Goal: Task Accomplishment & Management: Manage account settings

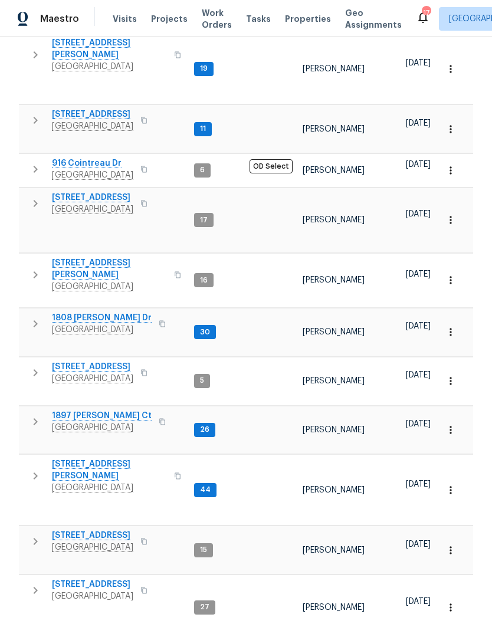
scroll to position [316, 0]
click at [88, 530] on span "513 W 5th St" at bounding box center [92, 536] width 81 height 12
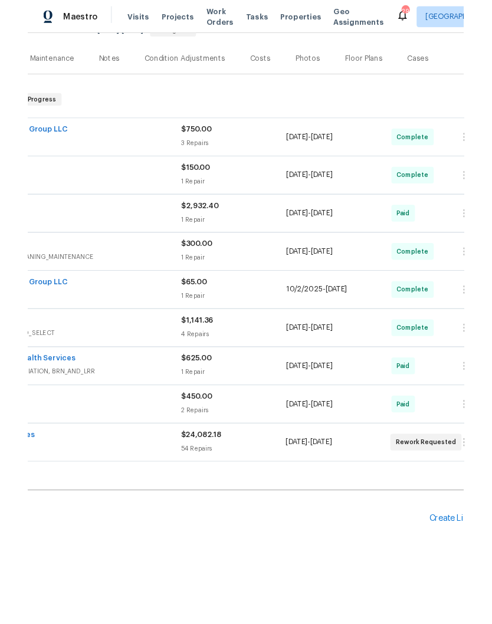
scroll to position [130, 142]
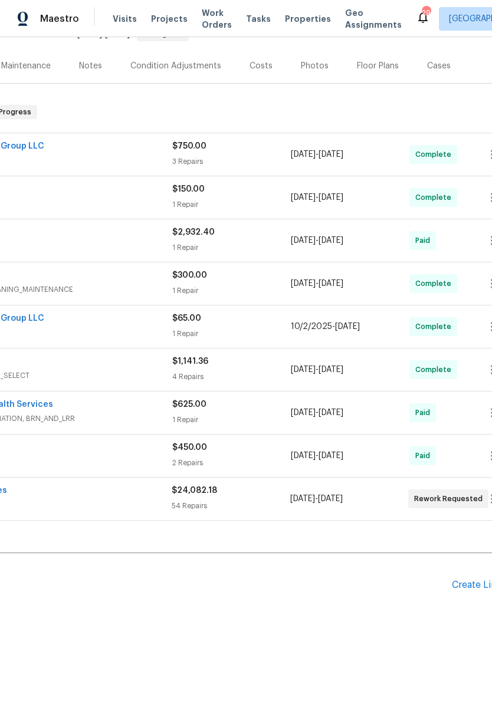
click at [472, 586] on div "Create Line Item" at bounding box center [488, 585] width 73 height 11
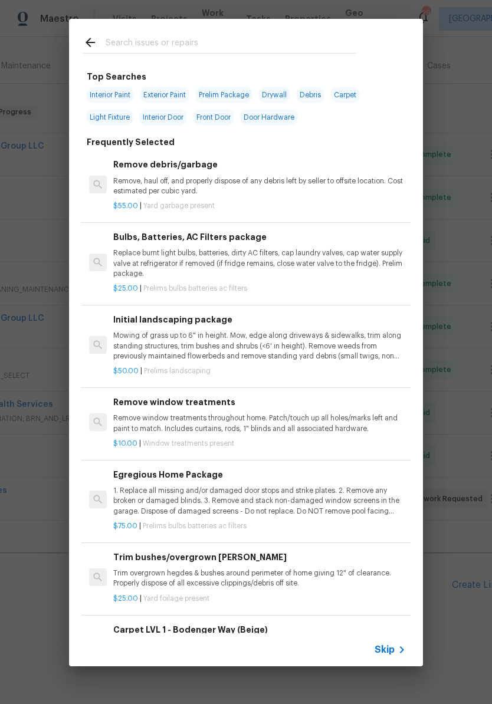
click at [182, 42] on input "text" at bounding box center [231, 44] width 250 height 18
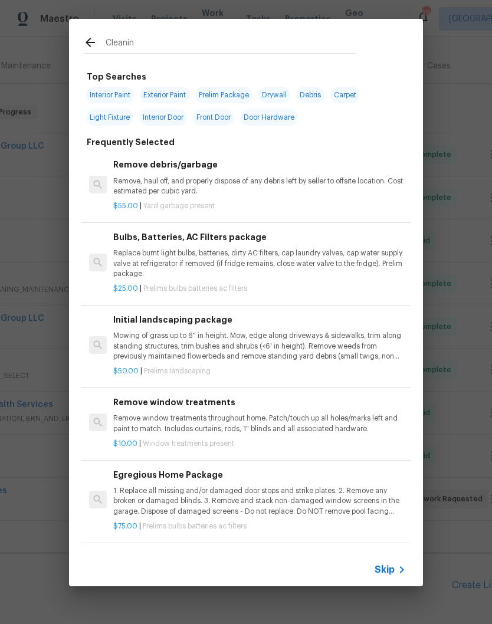
type input "Cleaning"
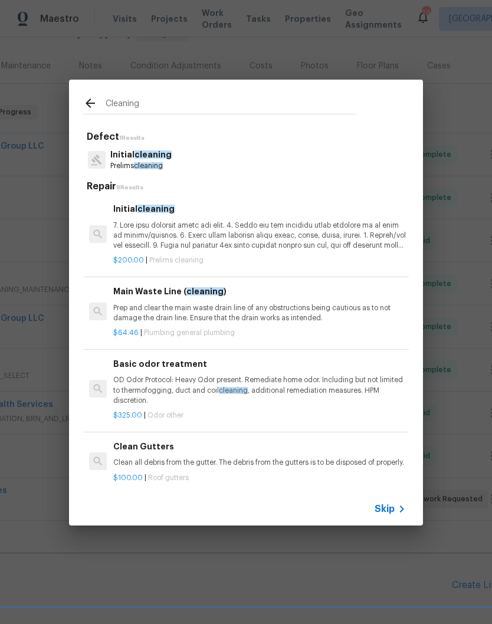
click at [160, 238] on p at bounding box center [259, 236] width 293 height 30
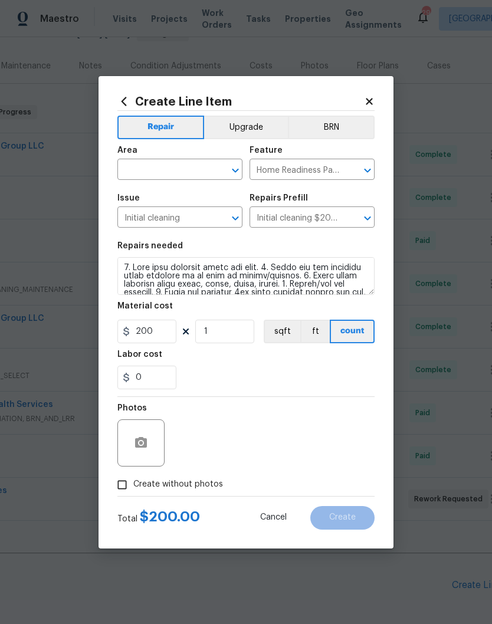
click at [204, 163] on input "text" at bounding box center [163, 171] width 92 height 18
click at [183, 219] on li "Interior Overall" at bounding box center [179, 215] width 125 height 19
type input "Interior Overall"
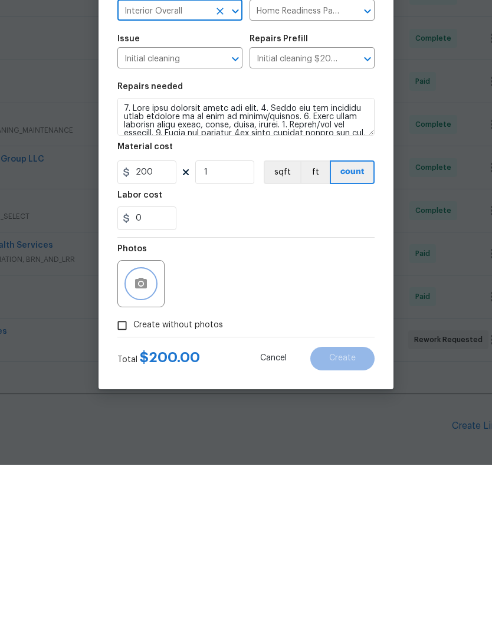
click at [150, 429] on button "button" at bounding box center [141, 443] width 28 height 28
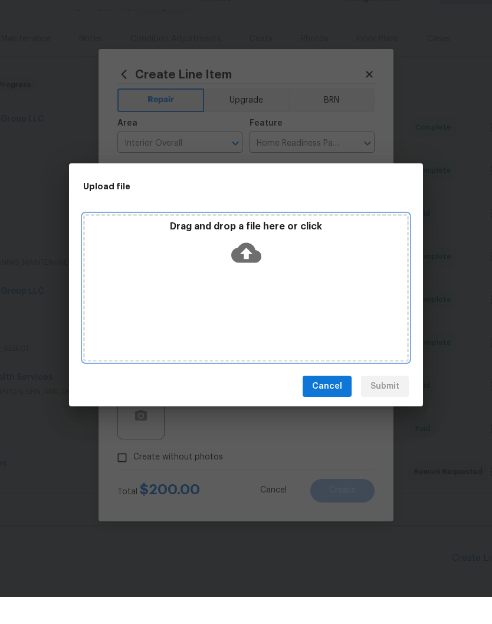
click at [284, 277] on div "Drag and drop a file here or click" at bounding box center [246, 314] width 326 height 147
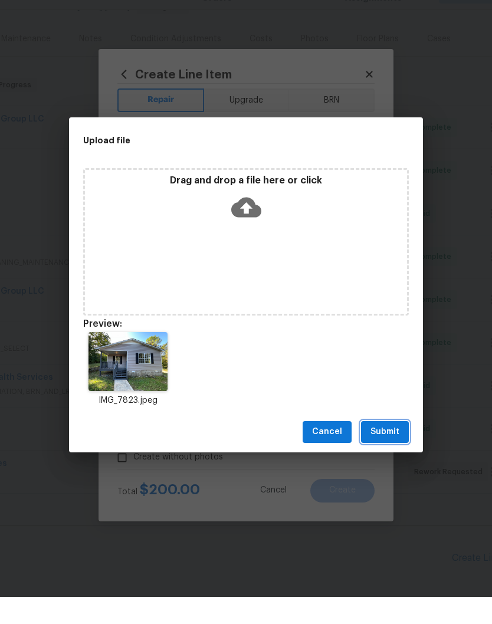
click at [395, 452] on span "Submit" at bounding box center [384, 459] width 29 height 15
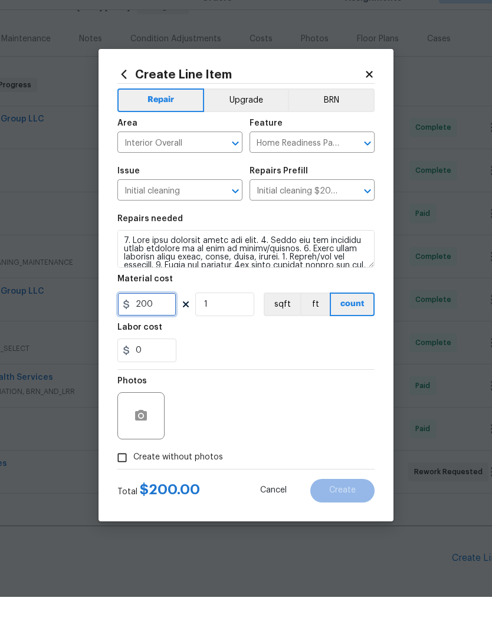
click at [169, 320] on input "200" at bounding box center [146, 332] width 59 height 24
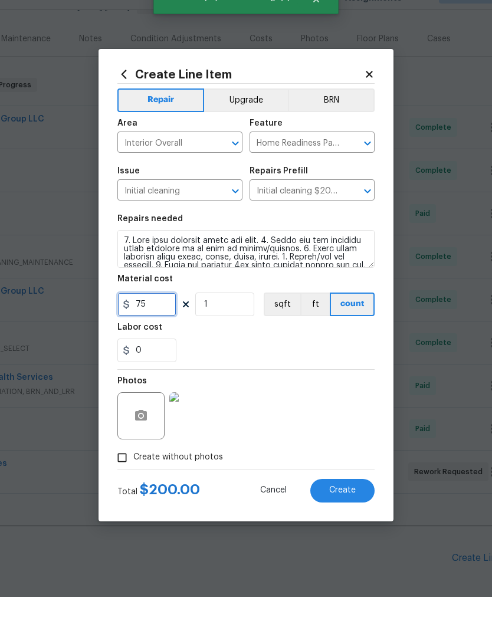
type input "75"
click at [126, 257] on textarea at bounding box center [245, 276] width 257 height 38
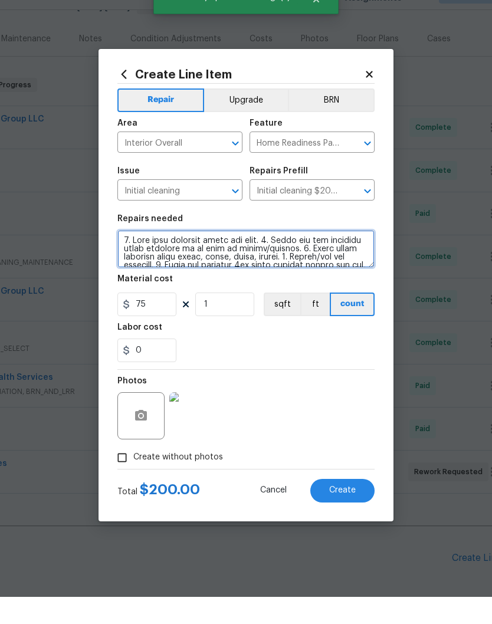
click at [126, 257] on textarea at bounding box center [245, 276] width 257 height 38
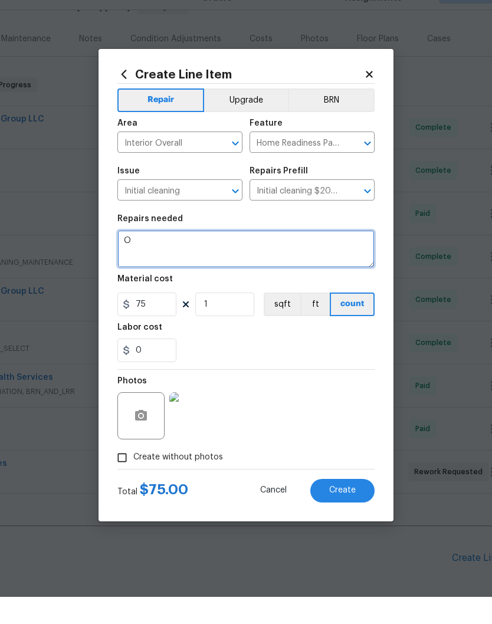
scroll to position [0, 0]
click at [159, 257] on textarea "One off wipe down after renovations repairs." at bounding box center [245, 276] width 257 height 38
click at [255, 257] on textarea "One off reclean wipe down after renovations repairs." at bounding box center [245, 276] width 257 height 38
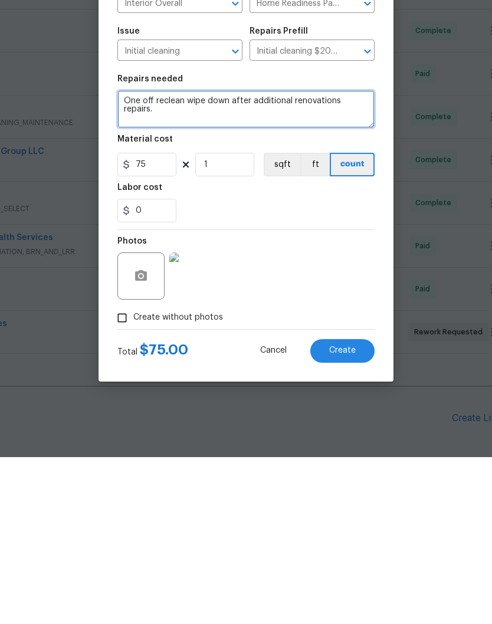
type textarea "One off reclean wipe down after additional renovations repairs."
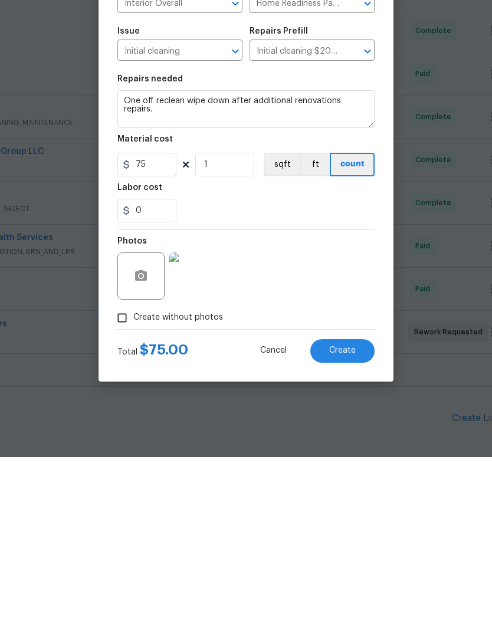
click at [347, 513] on span "Create" at bounding box center [342, 517] width 27 height 9
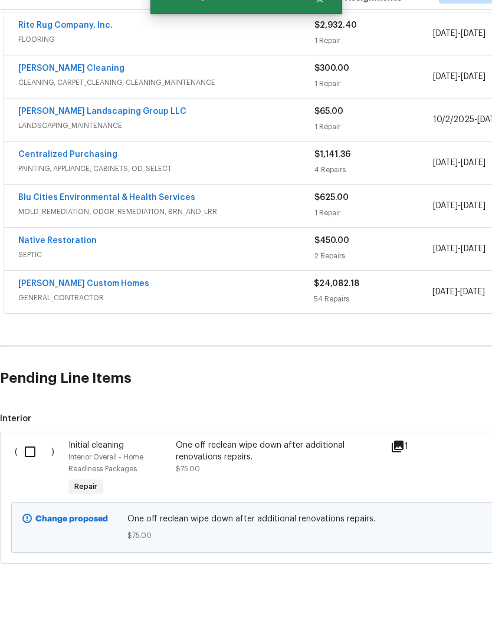
scroll to position [310, 0]
click at [31, 467] on input "checkbox" at bounding box center [35, 479] width 34 height 25
checkbox input "true"
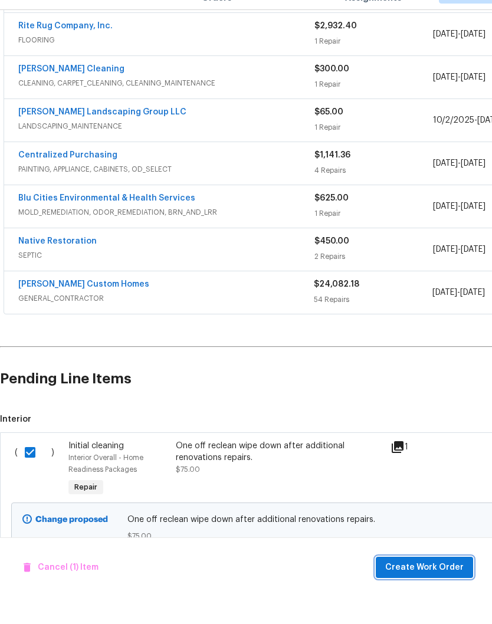
click at [435, 588] on span "Create Work Order" at bounding box center [424, 595] width 78 height 15
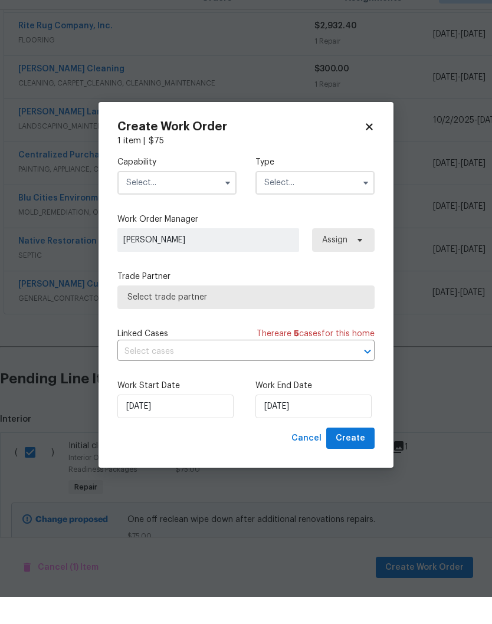
click at [215, 198] on input "text" at bounding box center [176, 210] width 119 height 24
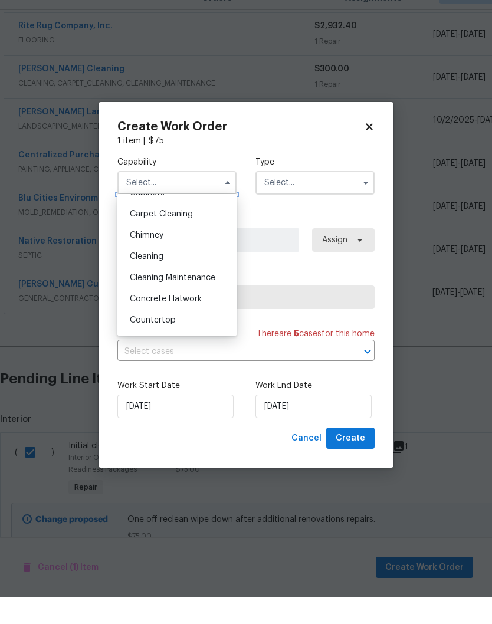
scroll to position [125, 0]
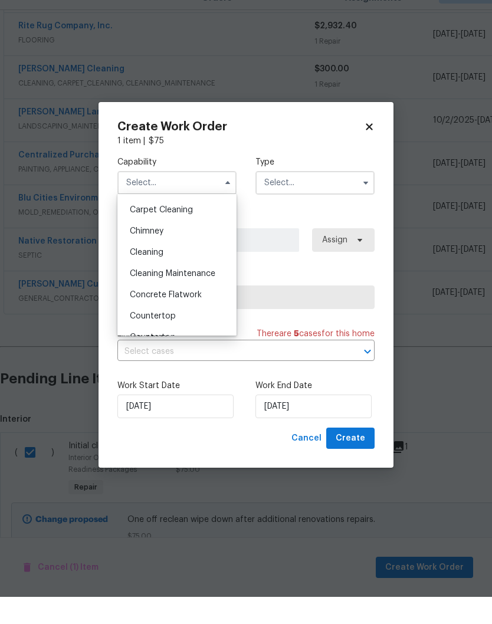
click at [157, 275] on span "Cleaning" at bounding box center [147, 279] width 34 height 8
type input "Cleaning"
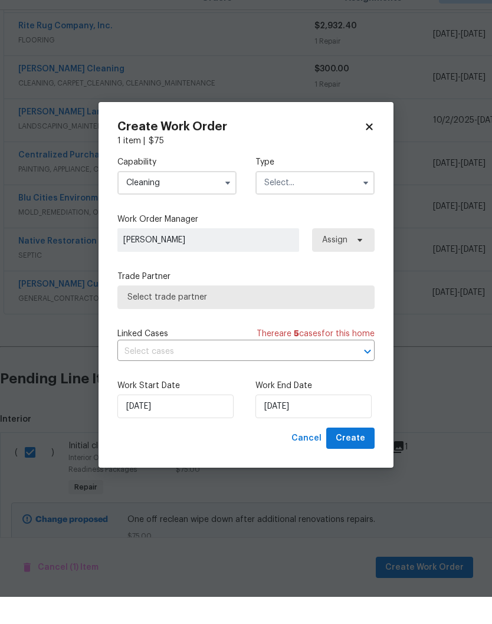
click at [320, 198] on input "text" at bounding box center [314, 210] width 119 height 24
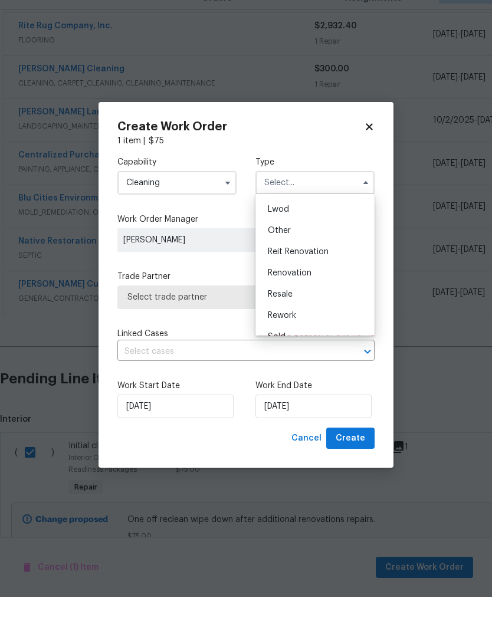
scroll to position [128, 0]
click at [307, 294] on span "Renovation" at bounding box center [290, 298] width 44 height 8
type input "Renovation"
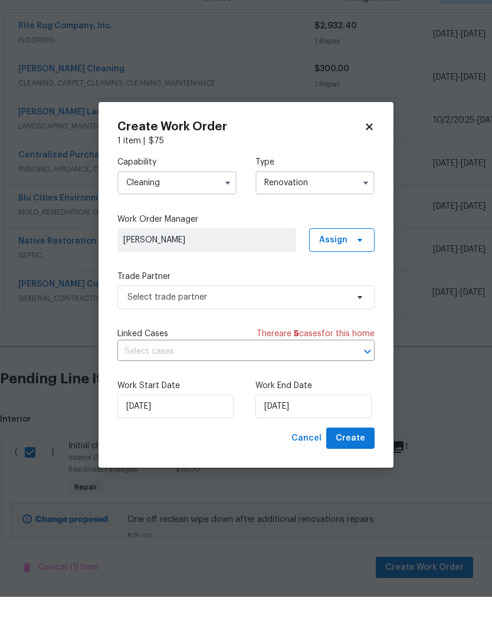
scroll to position [0, 0]
click at [363, 320] on icon at bounding box center [359, 324] width 9 height 9
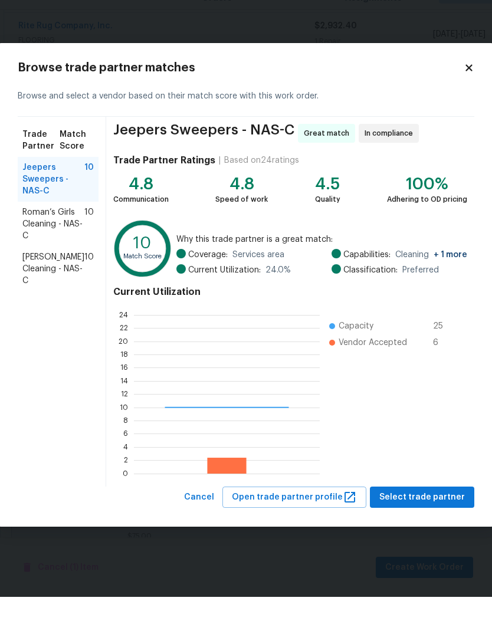
scroll to position [165, 186]
click at [49, 278] on span "[PERSON_NAME] Cleaning - NAS-C" at bounding box center [53, 295] width 62 height 35
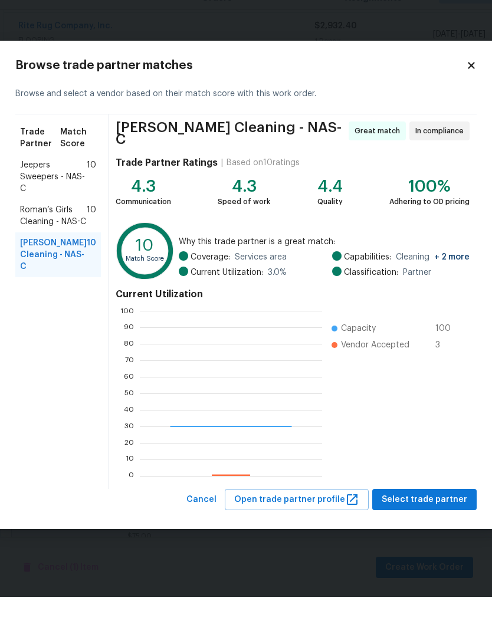
scroll to position [165, 182]
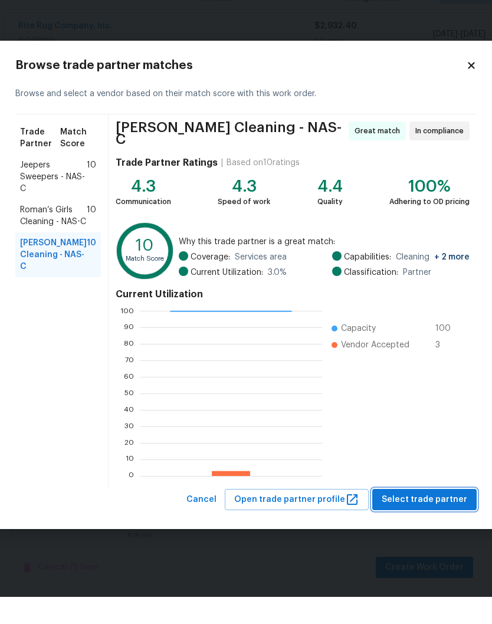
click at [434, 520] on span "Select trade partner" at bounding box center [425, 527] width 86 height 15
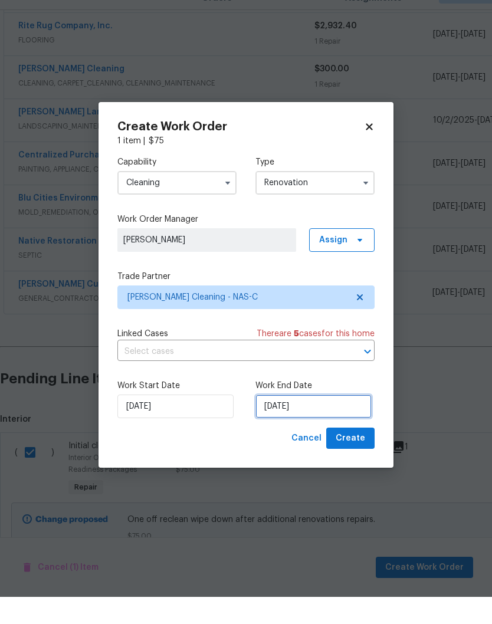
click at [337, 422] on input "[DATE]" at bounding box center [313, 434] width 116 height 24
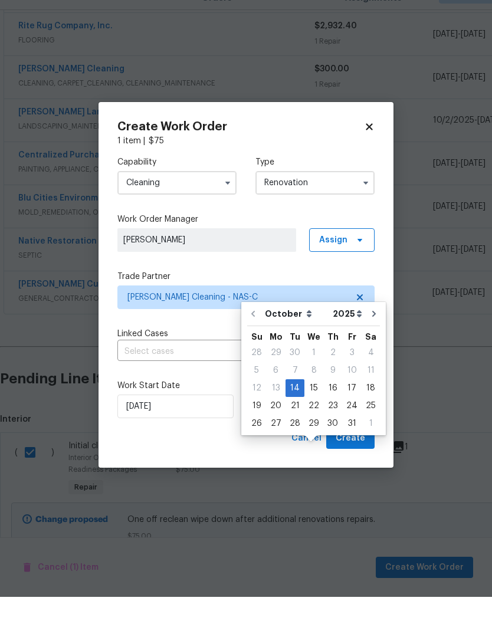
scroll to position [49, 0]
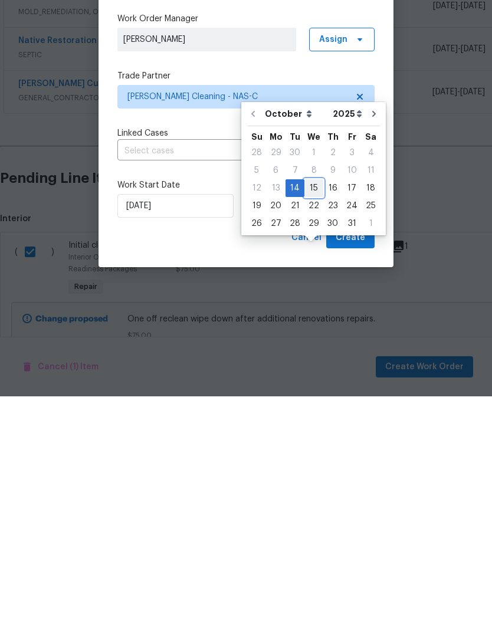
click at [313, 408] on div "15" at bounding box center [313, 416] width 19 height 17
type input "[DATE]"
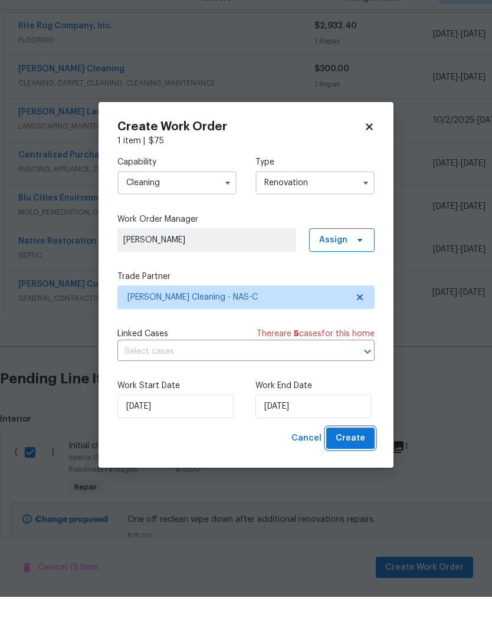
click at [355, 458] on span "Create" at bounding box center [350, 465] width 29 height 15
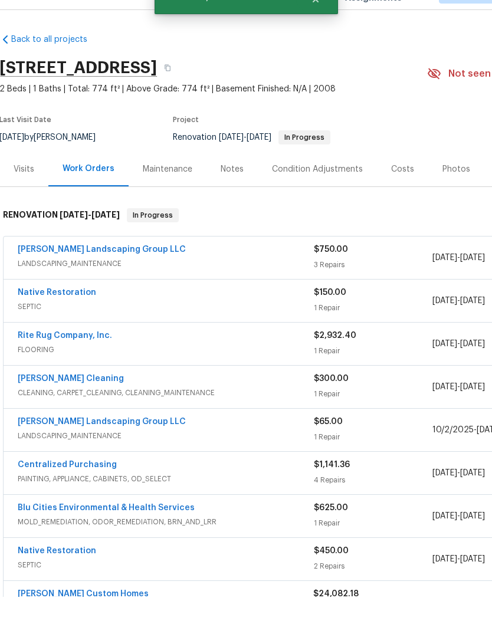
scroll to position [0, 0]
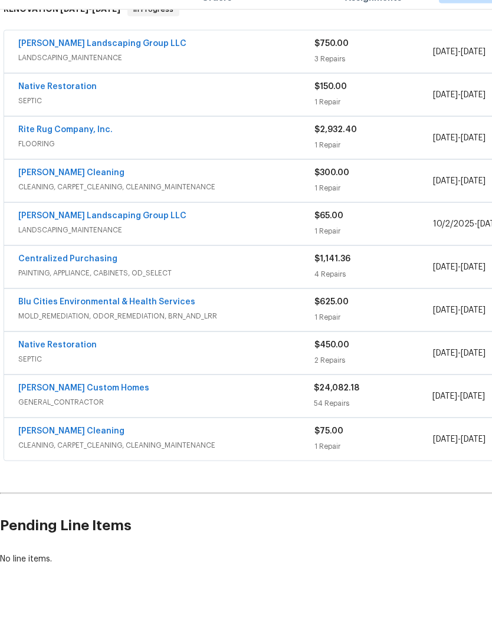
scroll to position [205, 0]
click at [72, 455] on link "Soledad Cleaning" at bounding box center [71, 459] width 106 height 8
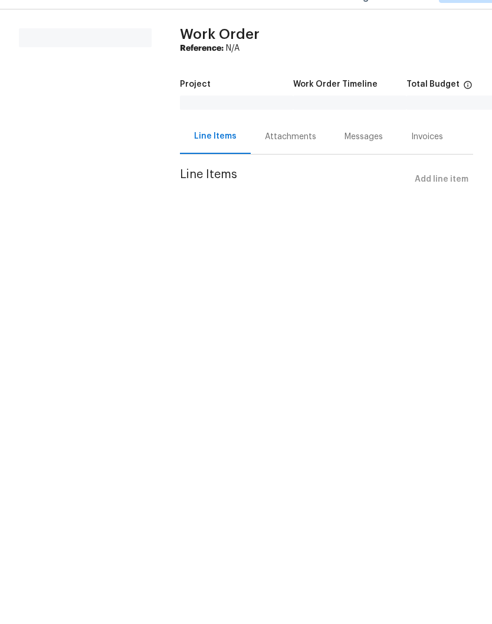
scroll to position [1, 0]
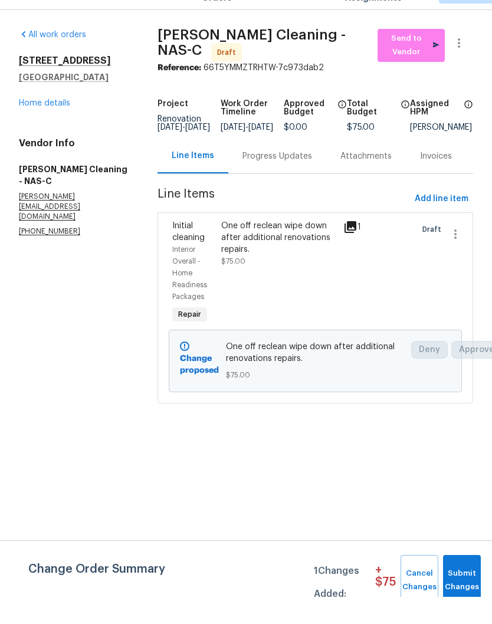
click at [290, 178] on div "Progress Updates" at bounding box center [277, 184] width 70 height 12
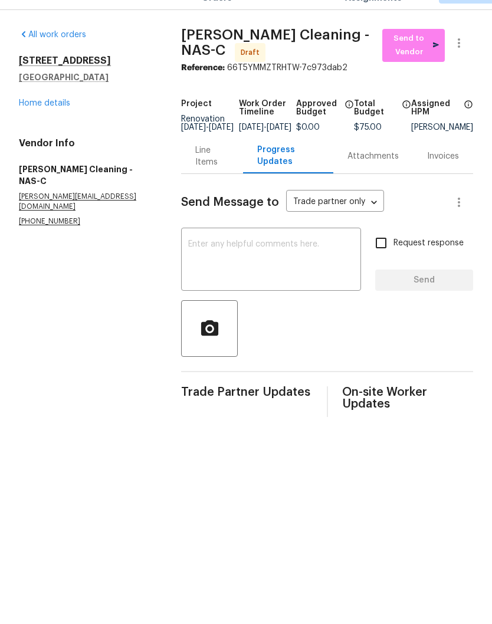
click at [274, 267] on textarea at bounding box center [271, 287] width 166 height 41
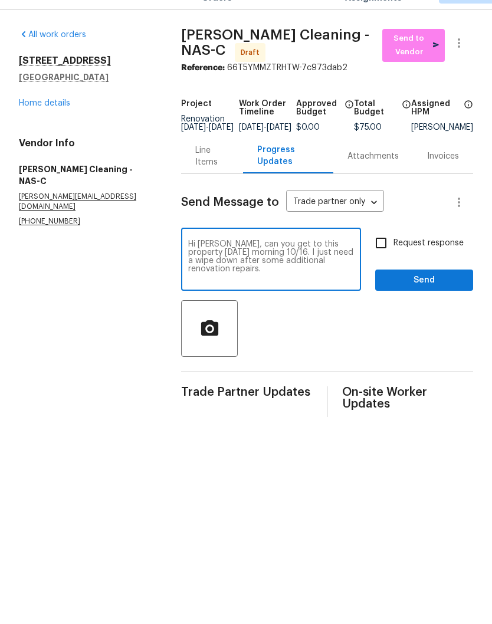
click at [204, 270] on textarea "Hi Alex, can you get to this property Thursday morning 10/16. I just need a wip…" at bounding box center [271, 287] width 166 height 41
type textarea "Hi Alex, can you get to this property Thursday morning 10/16. I just need a wip…"
click at [430, 300] on span "Send" at bounding box center [424, 307] width 79 height 15
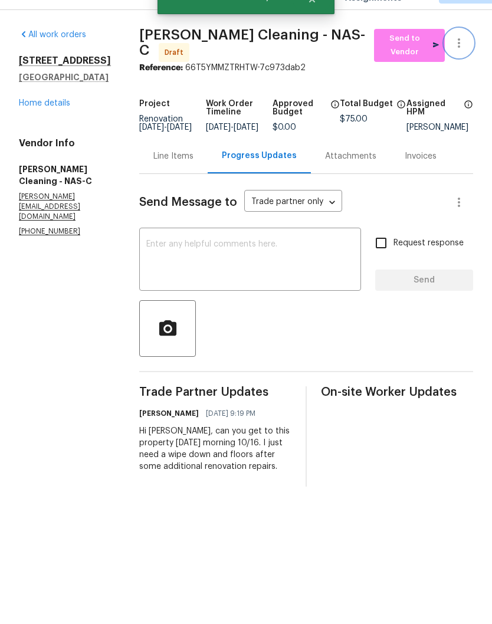
click at [464, 63] on icon "button" at bounding box center [459, 70] width 14 height 14
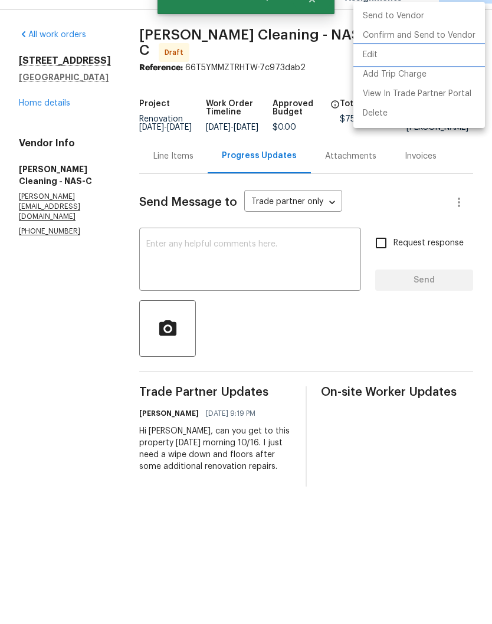
click at [375, 73] on li "Edit" at bounding box center [419, 82] width 132 height 19
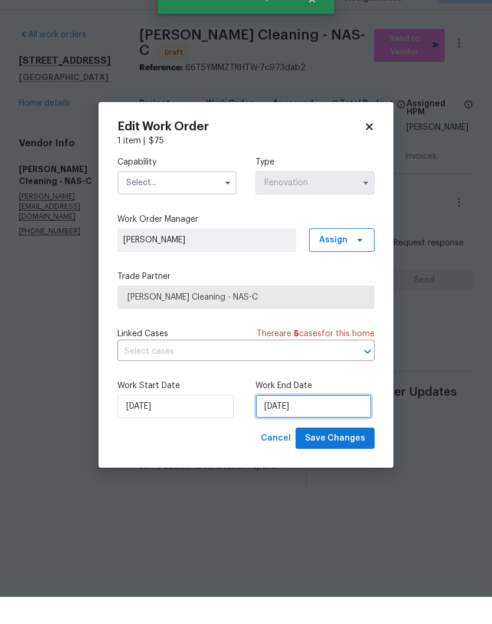
click at [321, 422] on input "[DATE]" at bounding box center [313, 434] width 116 height 24
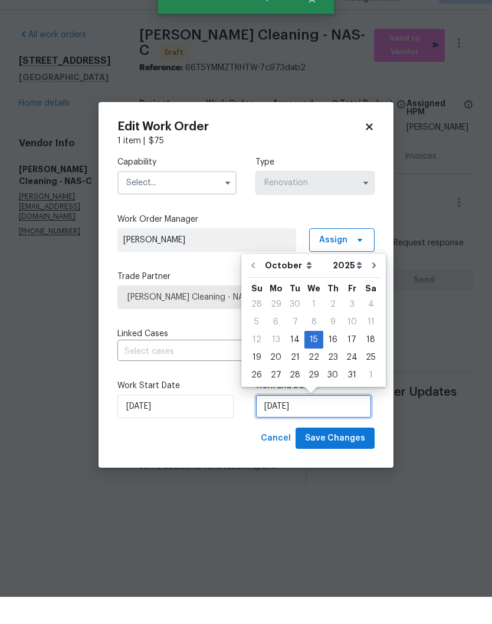
scroll to position [1, 0]
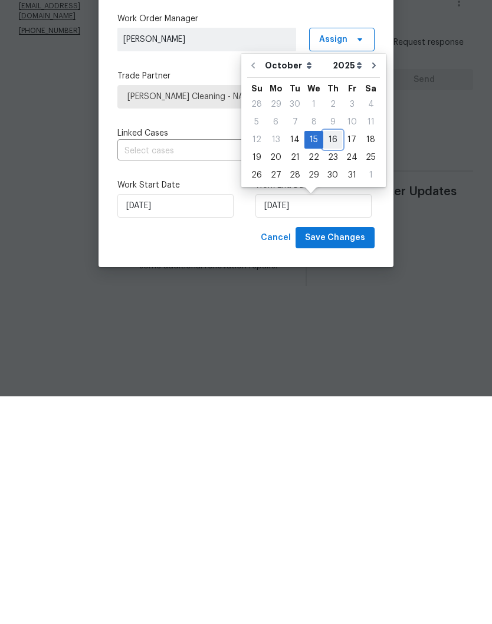
click at [332, 359] on div "16" at bounding box center [332, 367] width 19 height 17
type input "10/16/2025"
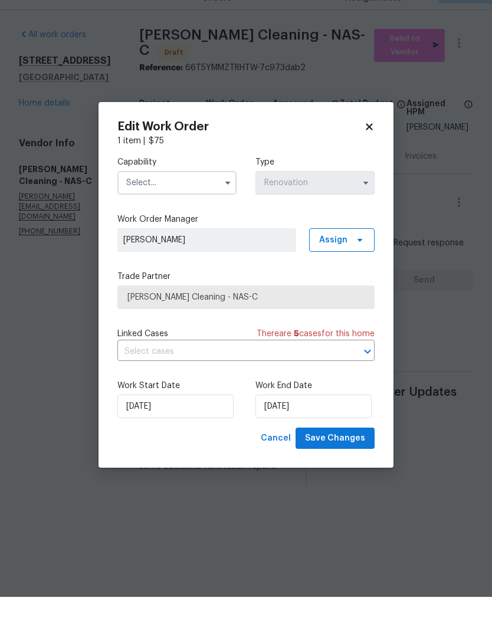
click at [202, 198] on input "text" at bounding box center [176, 210] width 119 height 24
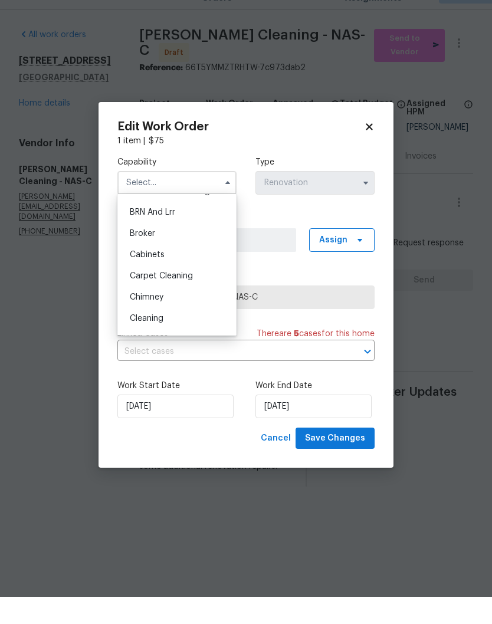
scroll to position [113, 0]
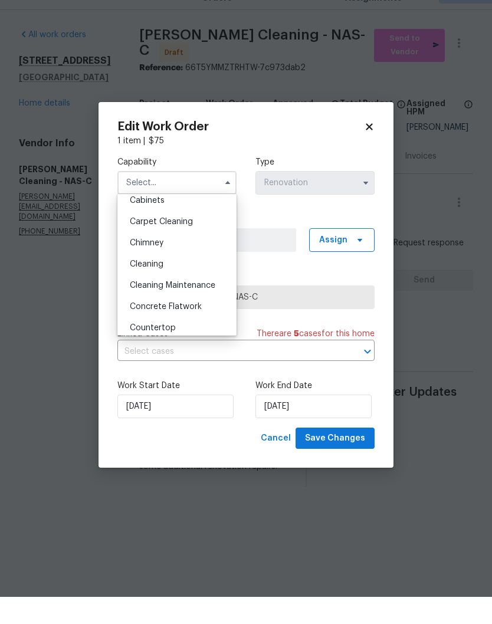
click at [156, 287] on span "Cleaning" at bounding box center [147, 291] width 34 height 8
type input "Cleaning"
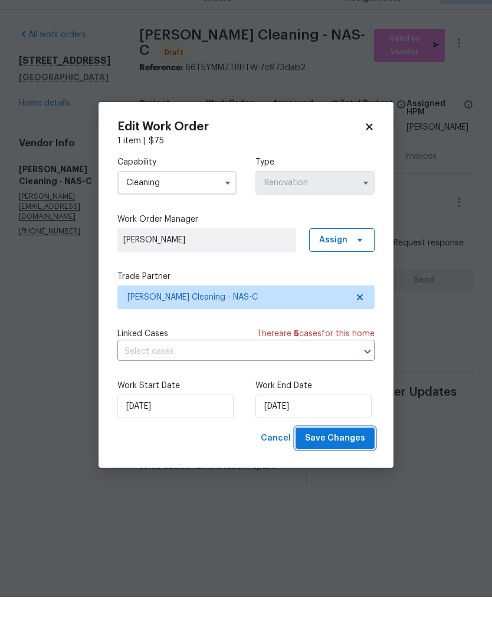
click at [349, 458] on span "Save Changes" at bounding box center [335, 465] width 60 height 15
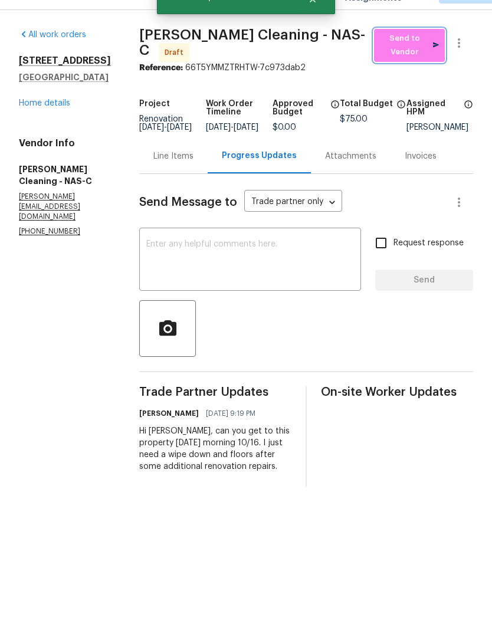
click at [408, 59] on span "Send to Vendor" at bounding box center [409, 72] width 59 height 27
click at [52, 126] on link "Home details" at bounding box center [44, 130] width 51 height 8
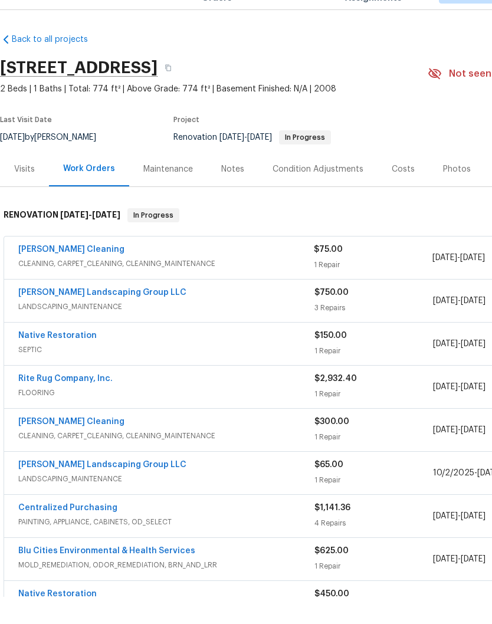
click at [13, 103] on section "513 W 5th St, Columbia, TN 38401 2 Beds | 1 Baths | Total: 774 ft² | Above Grad…" at bounding box center [333, 129] width 667 height 99
click at [35, 109] on section "513 W 5th St, Columbia, TN 38401 2 Beds | 1 Baths | Total: 774 ft² | Above Grad…" at bounding box center [333, 129] width 667 height 99
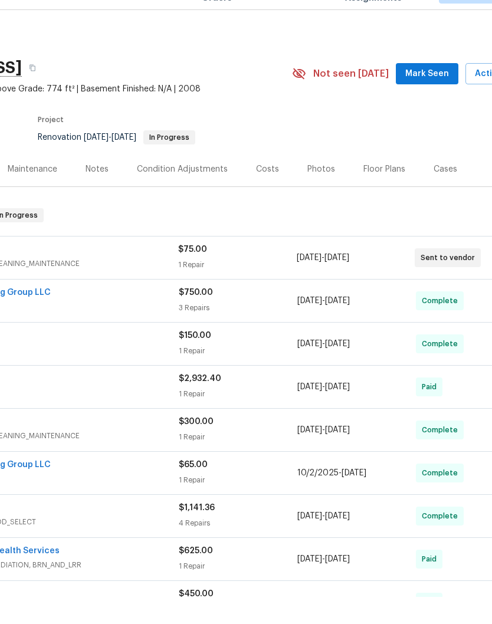
scroll to position [0, 136]
click at [424, 94] on span "Mark Seen" at bounding box center [427, 101] width 44 height 15
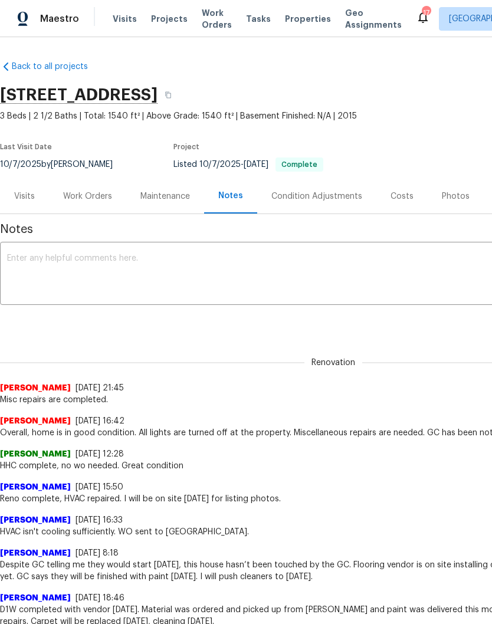
scroll to position [87, 0]
